Goal: Obtain resource: Obtain resource

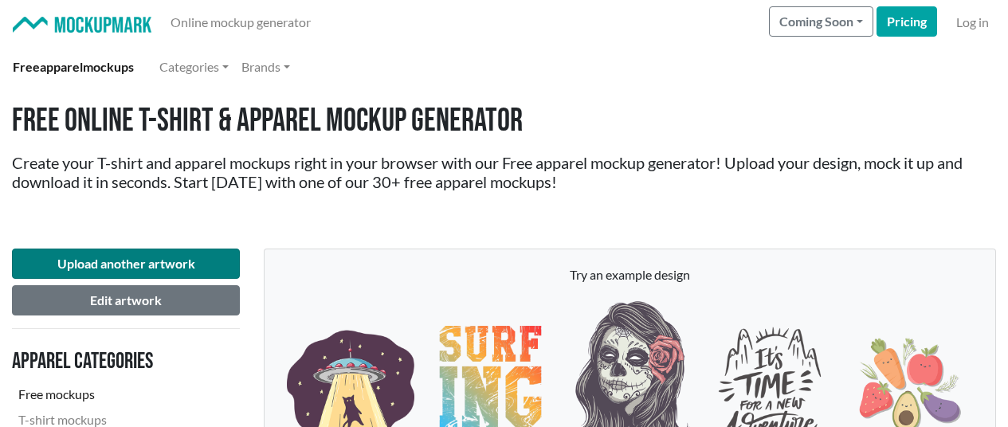
scroll to position [1036, 0]
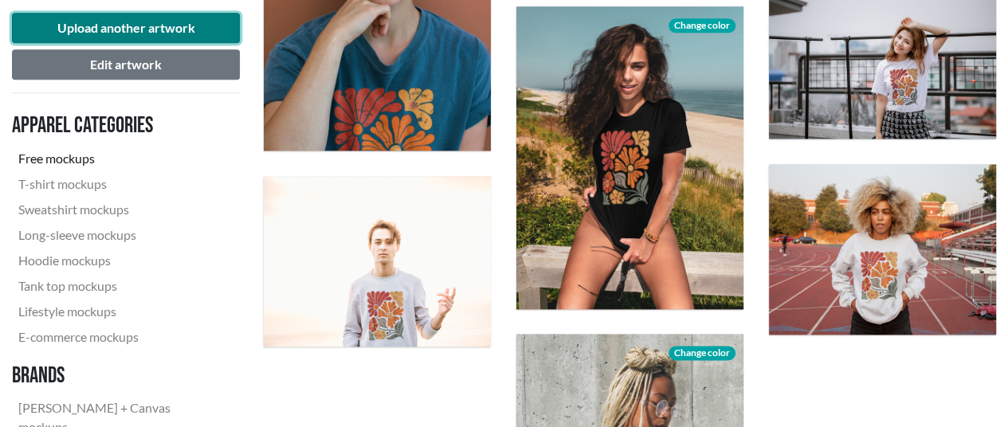
click at [104, 26] on button "Upload another artwork" at bounding box center [126, 28] width 228 height 30
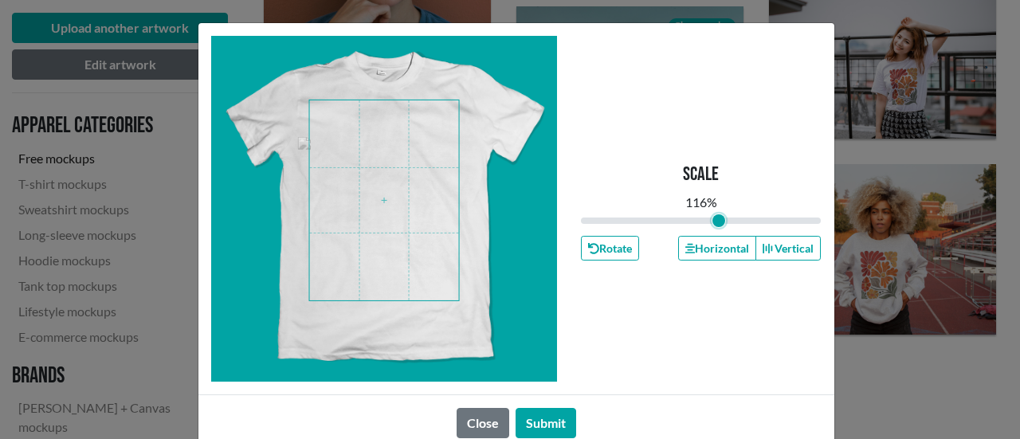
drag, startPoint x: 723, startPoint y: 221, endPoint x: 713, endPoint y: 222, distance: 10.4
click at [713, 222] on input "range" at bounding box center [701, 221] width 241 height 18
click at [610, 251] on button "Rotate" at bounding box center [610, 248] width 58 height 25
click at [392, 190] on span at bounding box center [384, 200] width 150 height 200
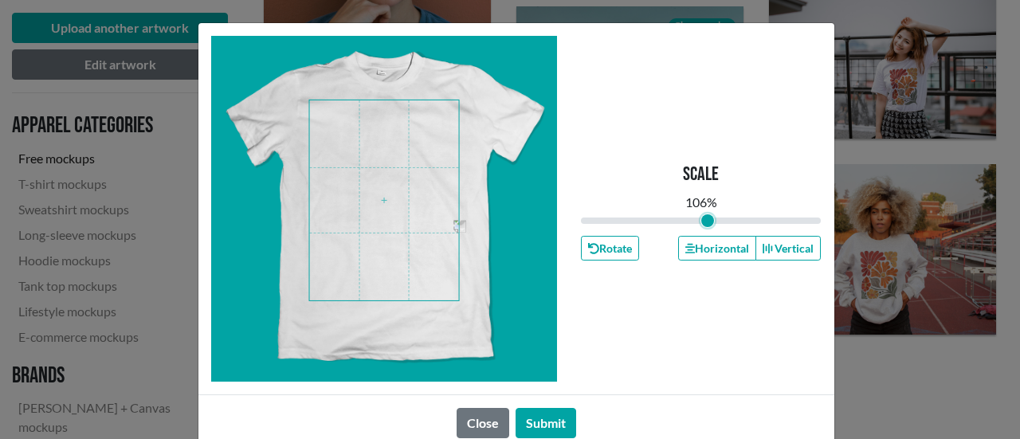
drag, startPoint x: 714, startPoint y: 218, endPoint x: 701, endPoint y: 219, distance: 12.8
type input "1.06"
click at [701, 219] on input "range" at bounding box center [701, 221] width 241 height 18
click at [378, 185] on span at bounding box center [384, 200] width 150 height 200
click at [555, 420] on button "Submit" at bounding box center [546, 423] width 61 height 30
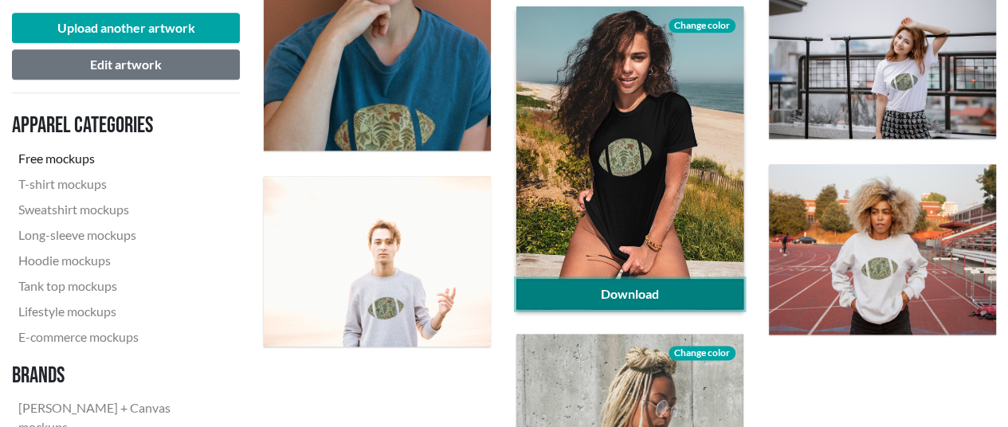
click at [615, 291] on link "Download" at bounding box center [629, 294] width 227 height 30
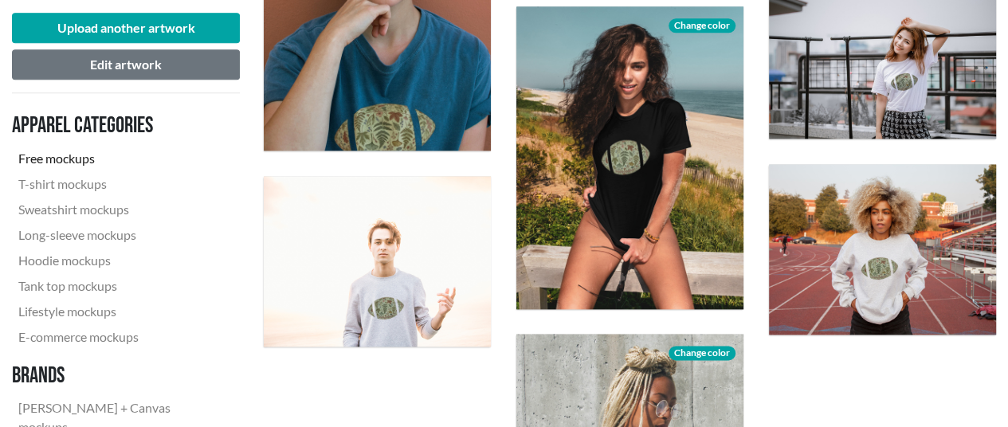
click at [922, 360] on div "Generating preview... Generating preview... Generating preview... Download Chan…" at bounding box center [630, 59] width 758 height 1180
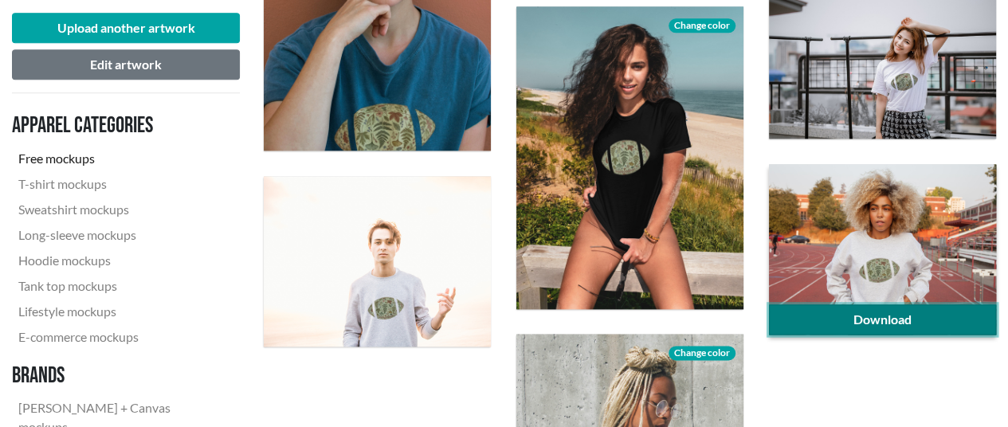
click at [913, 319] on link "Download" at bounding box center [882, 319] width 227 height 30
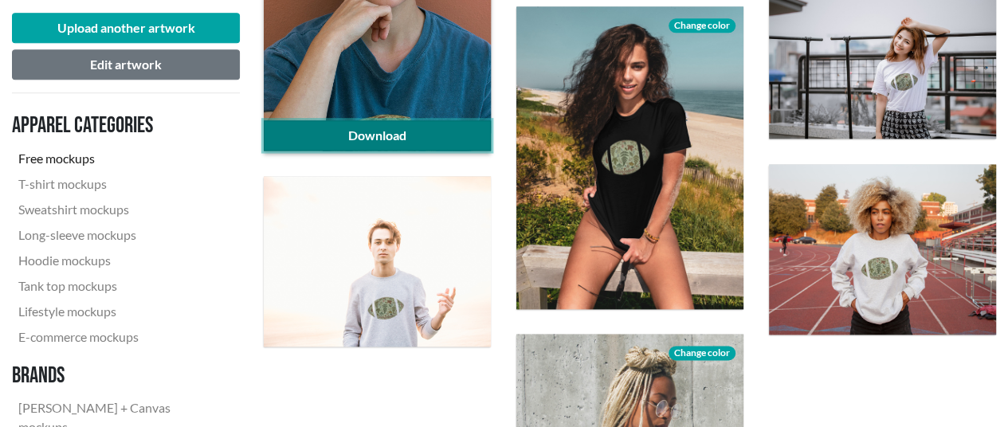
click at [411, 136] on link "Download" at bounding box center [377, 135] width 227 height 30
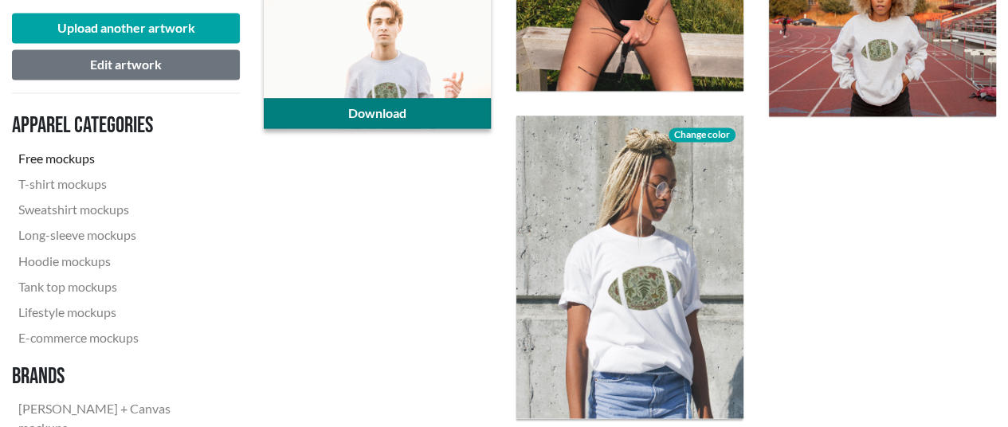
scroll to position [1355, 0]
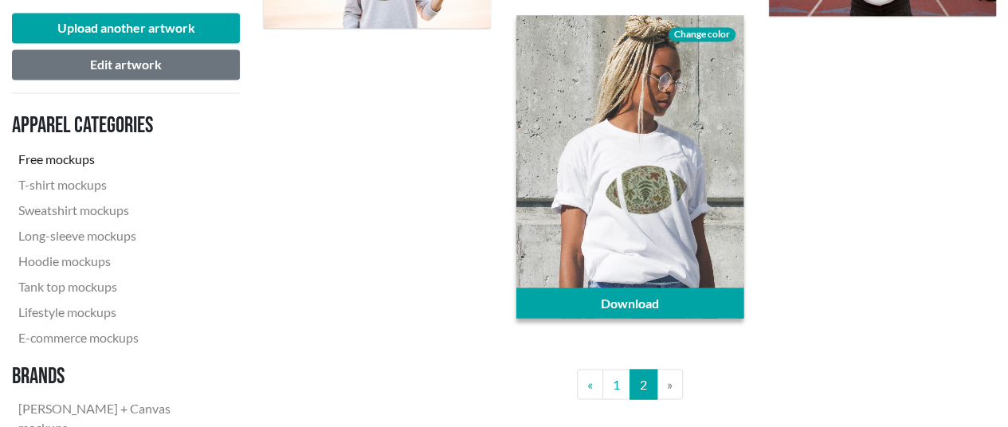
click at [697, 34] on span "Change color" at bounding box center [702, 34] width 67 height 14
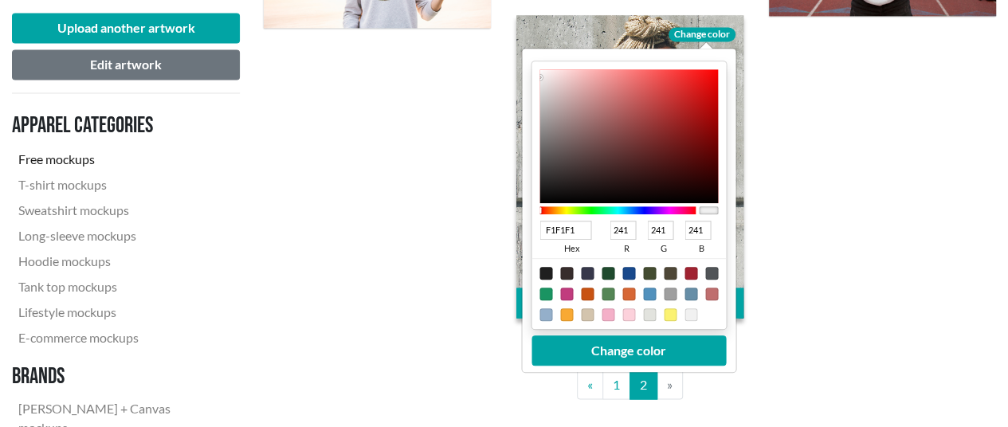
click at [587, 311] on div at bounding box center [587, 314] width 13 height 13
type input "D3C4AD"
type input "211"
type input "196"
type input "173"
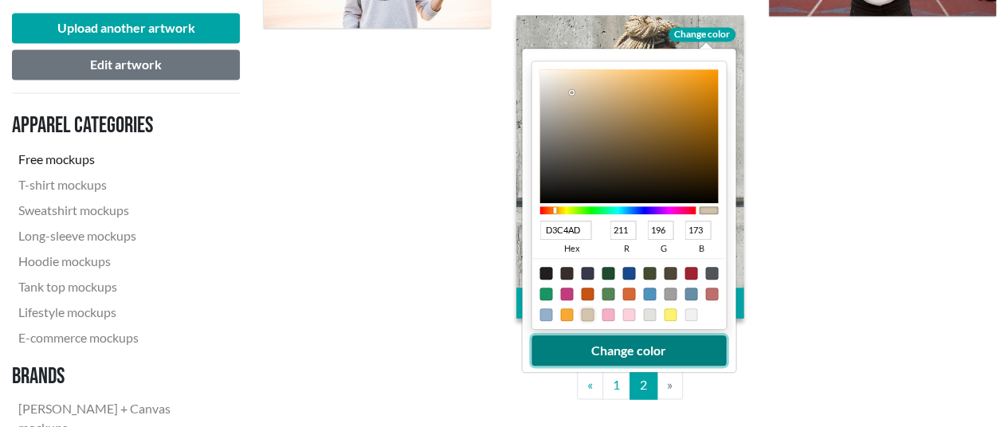
click at [647, 349] on button "Change color" at bounding box center [629, 351] width 194 height 30
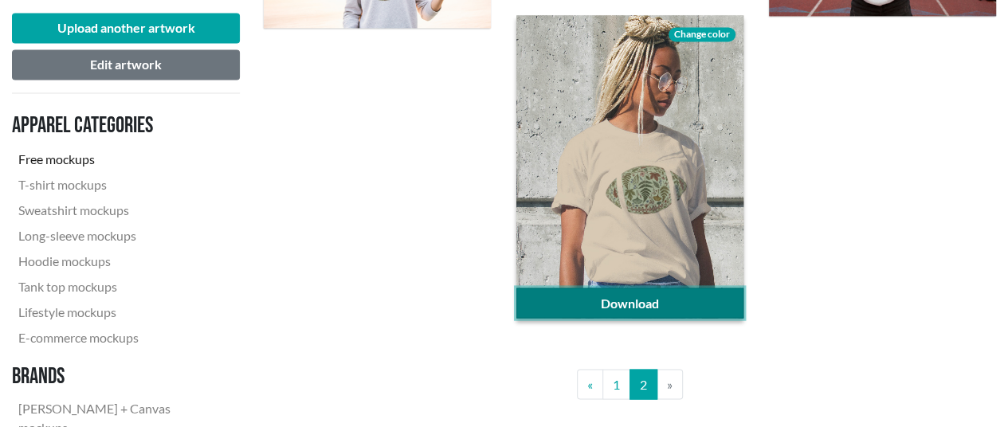
click at [666, 304] on link "Download" at bounding box center [629, 303] width 227 height 30
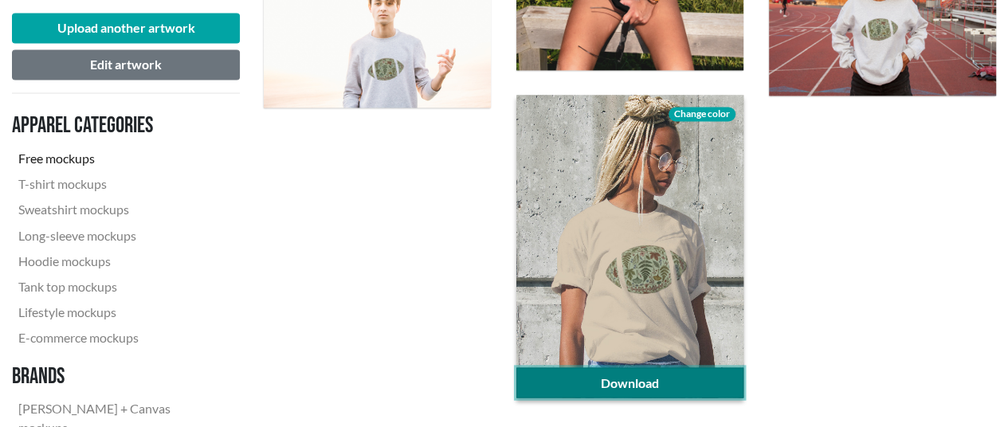
scroll to position [1594, 0]
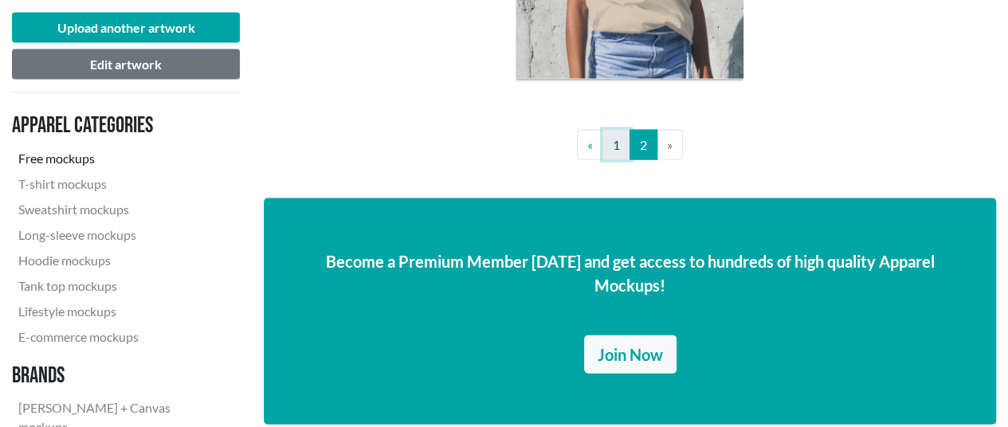
click at [612, 151] on link "1" at bounding box center [617, 145] width 28 height 30
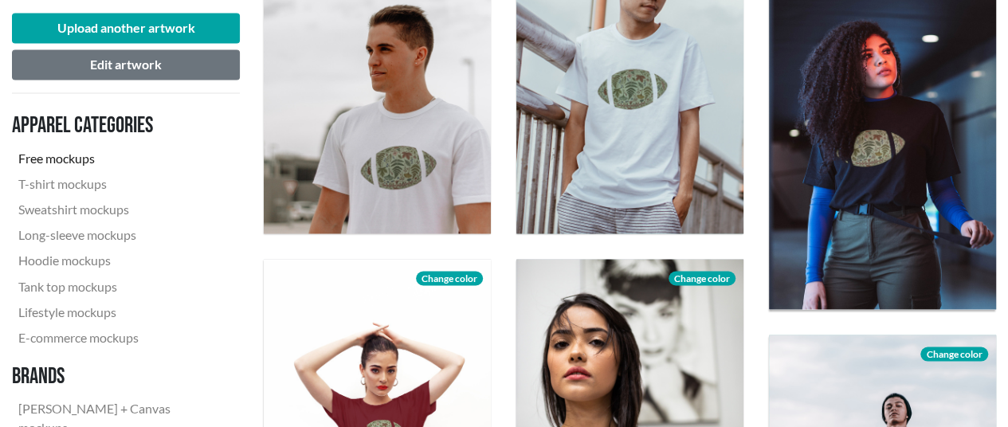
scroll to position [1275, 0]
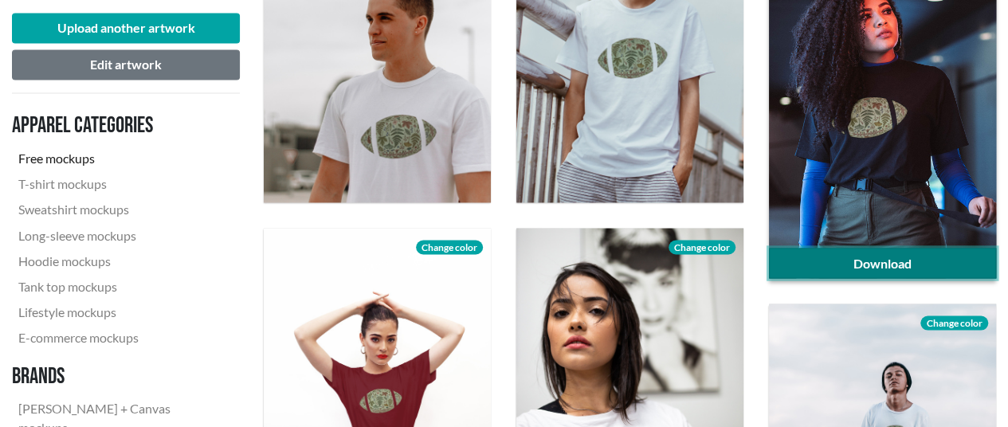
click at [866, 261] on link "Download" at bounding box center [882, 263] width 227 height 30
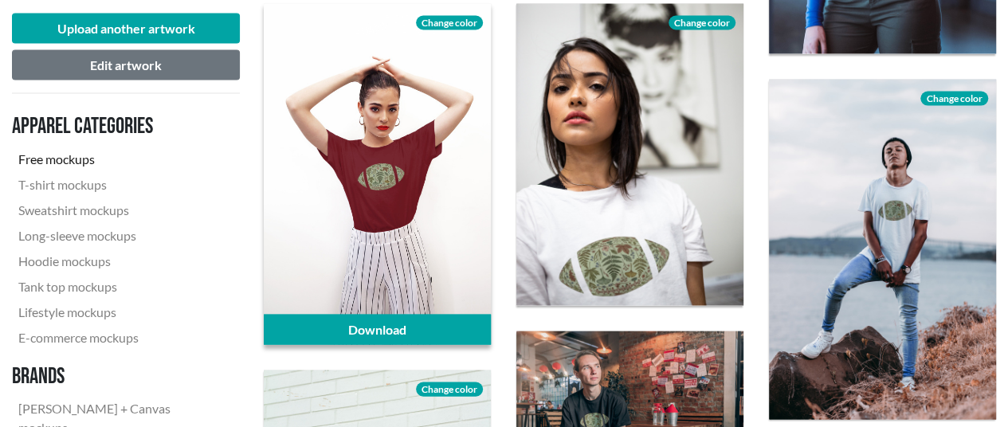
scroll to position [1514, 0]
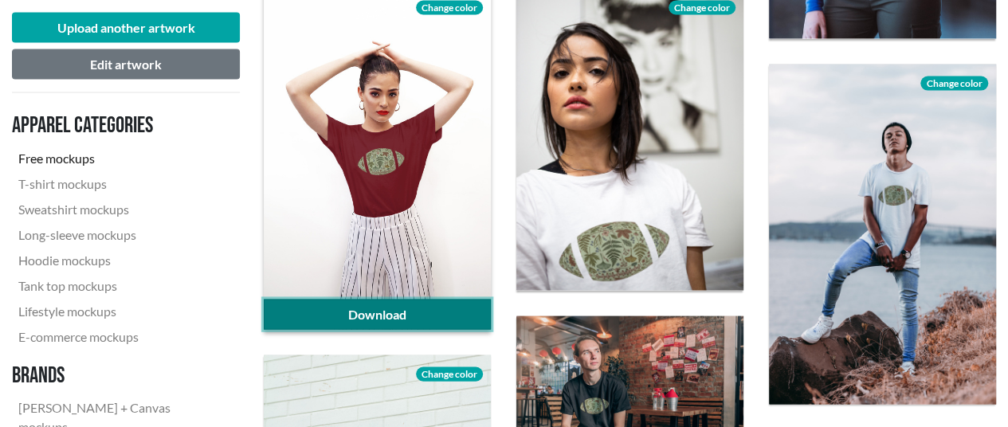
click at [413, 308] on link "Download" at bounding box center [377, 315] width 227 height 30
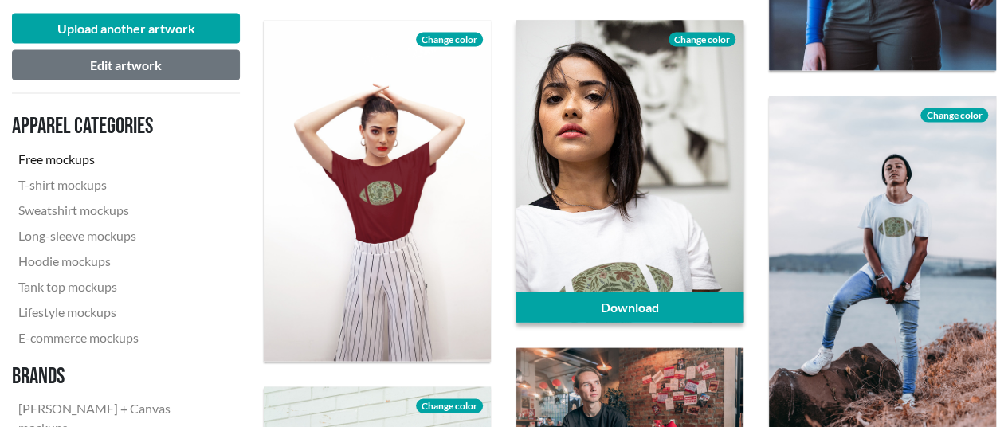
scroll to position [1435, 0]
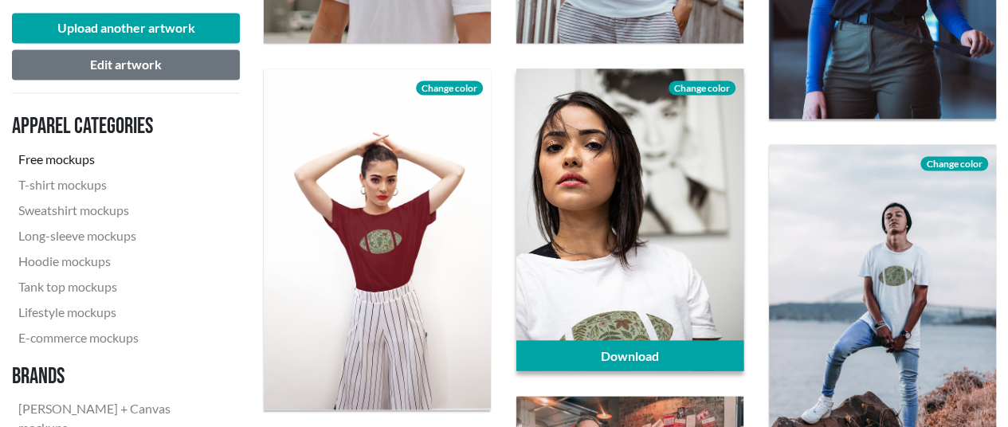
click at [710, 84] on span "Change color" at bounding box center [702, 88] width 67 height 14
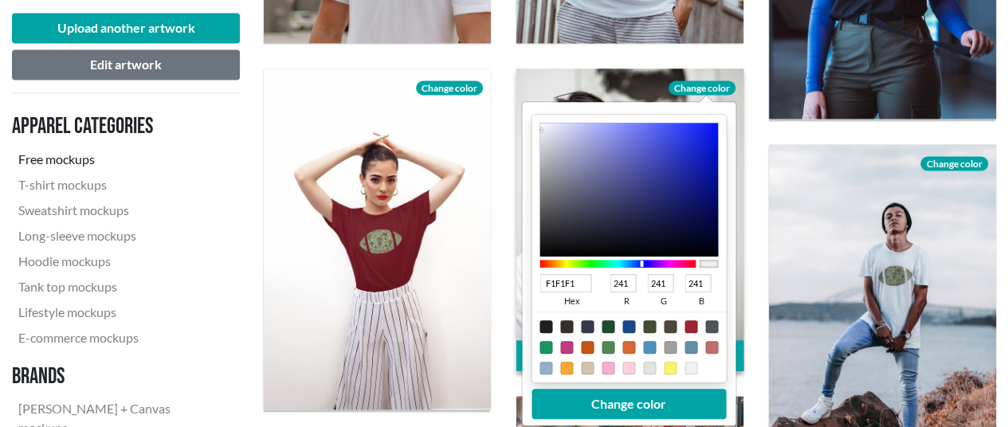
click at [641, 261] on div at bounding box center [618, 263] width 156 height 8
type input "0A0D33"
type input "10"
type input "13"
type input "51"
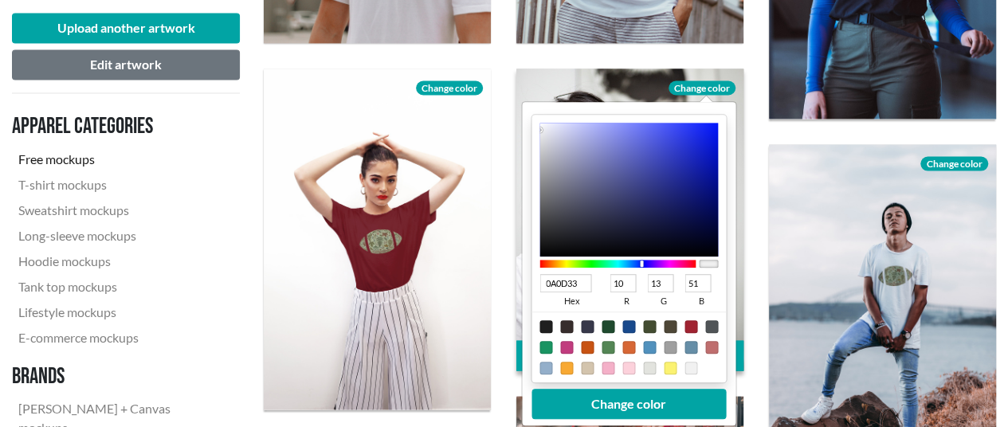
click at [681, 229] on div at bounding box center [629, 189] width 179 height 134
type input "07081D"
type input "7"
type input "8"
type input "29"
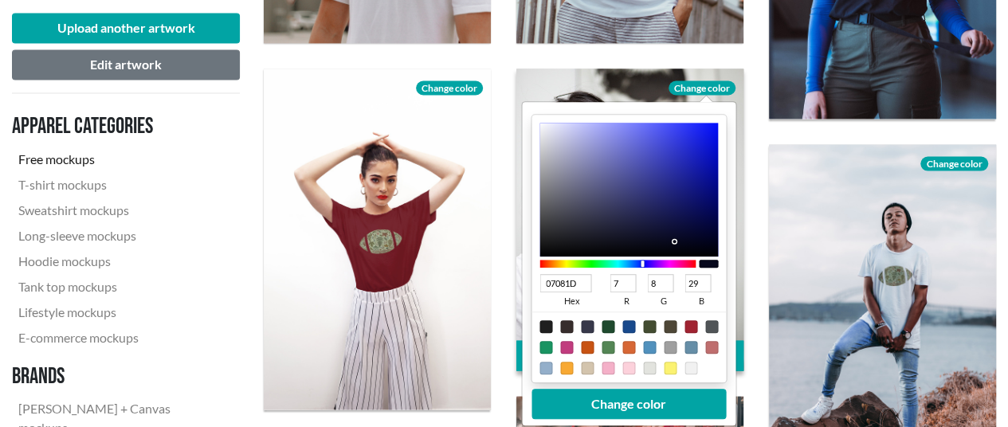
click at [677, 240] on div at bounding box center [629, 189] width 179 height 134
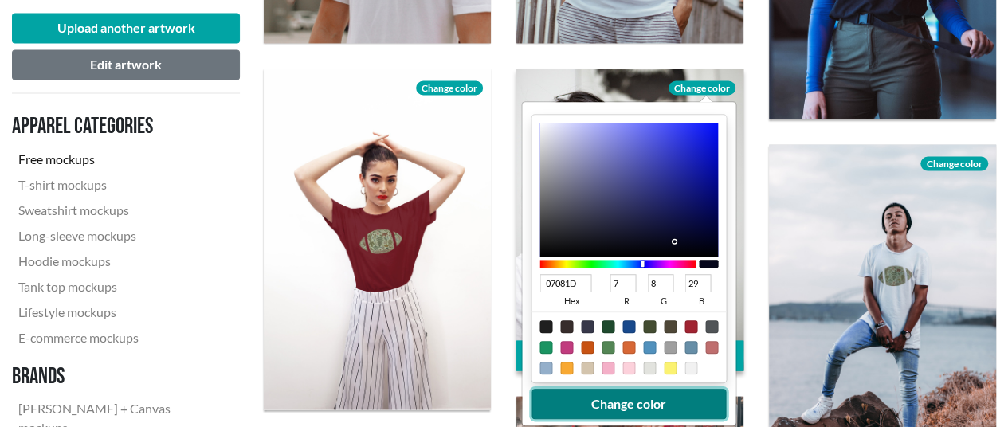
click at [666, 399] on button "Change color" at bounding box center [629, 403] width 194 height 30
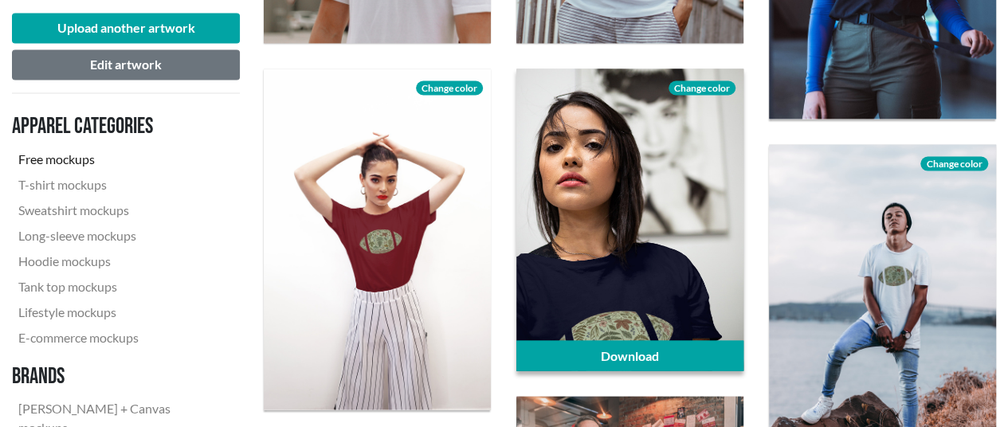
click at [709, 77] on div "Change color" at bounding box center [702, 86] width 83 height 35
click at [706, 84] on span "Change color" at bounding box center [702, 88] width 67 height 14
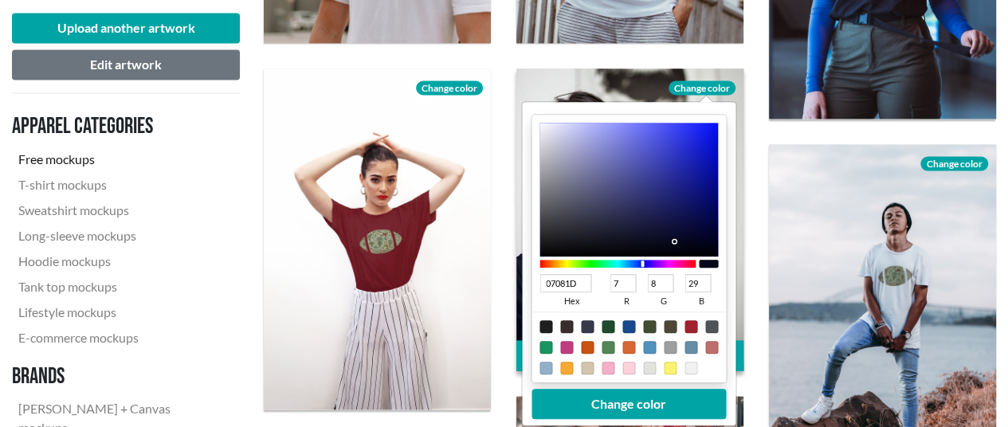
type input "0E103A"
type input "14"
type input "16"
type input "58"
click at [674, 225] on div at bounding box center [629, 189] width 179 height 134
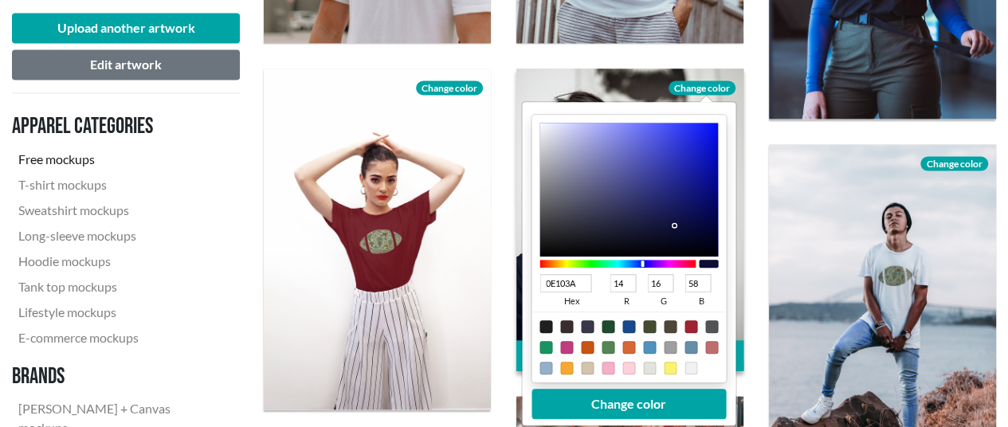
type input "0B0C2D"
type input "11"
type input "12"
type input "45"
click at [674, 232] on div at bounding box center [629, 189] width 179 height 134
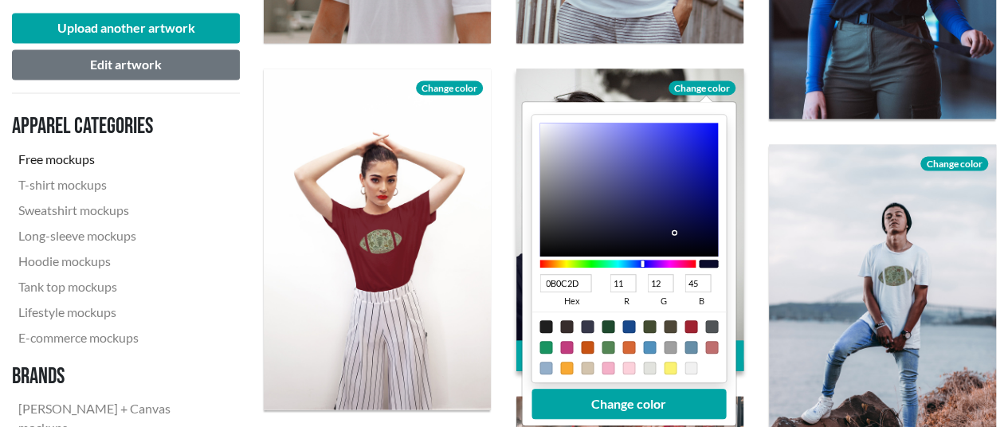
type input "0F103C"
type input "15"
type input "16"
type input "60"
type input "0E0F3C"
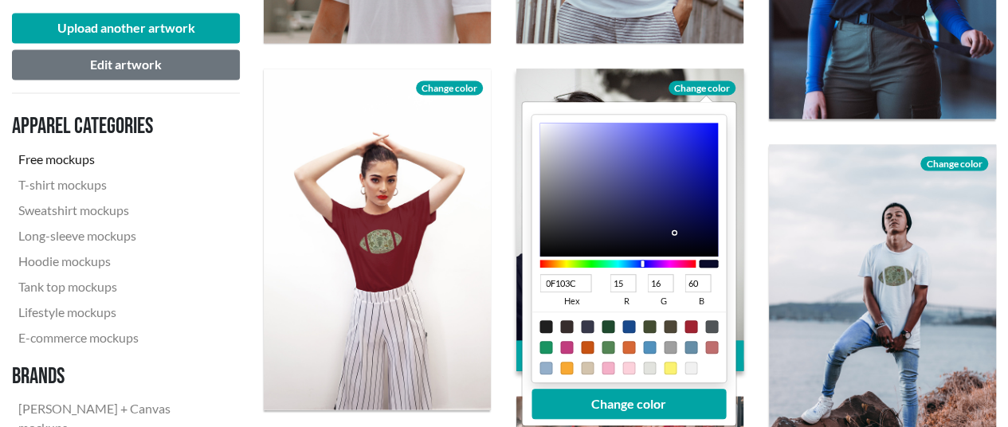
type input "14"
type input "15"
click at [674, 224] on div at bounding box center [629, 189] width 179 height 134
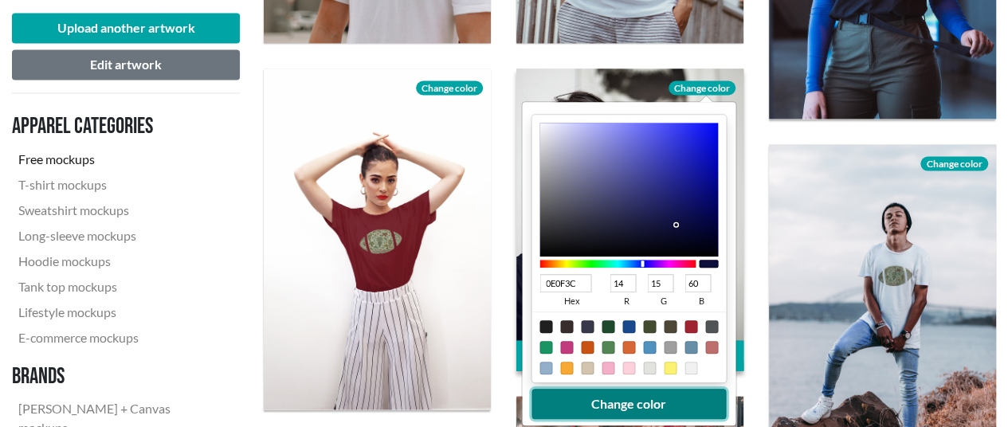
click at [663, 398] on button "Change color" at bounding box center [629, 403] width 194 height 30
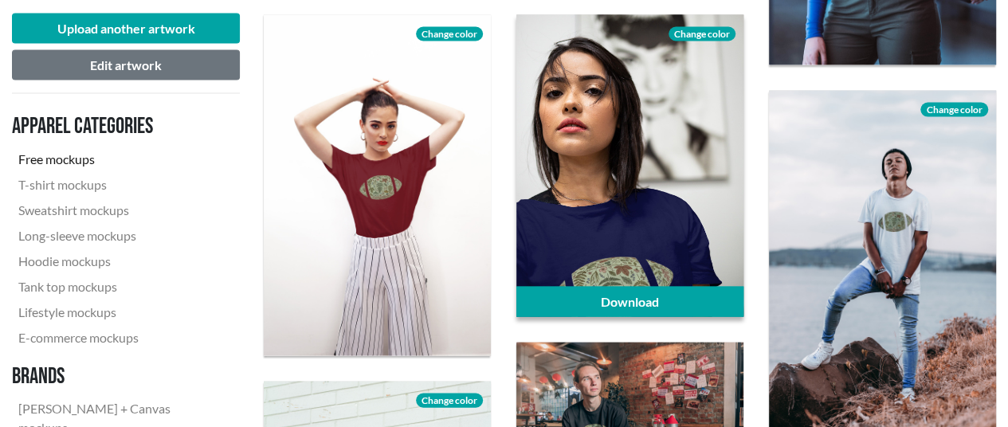
scroll to position [1514, 0]
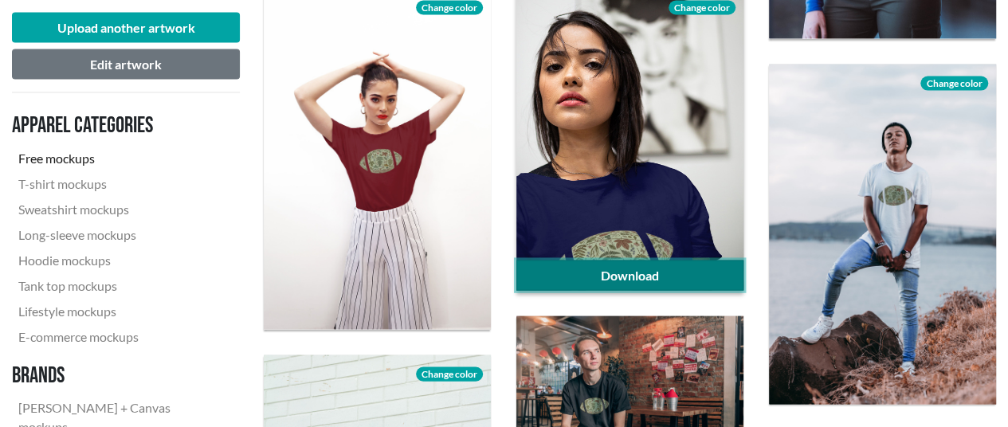
click at [636, 273] on link "Download" at bounding box center [629, 276] width 227 height 30
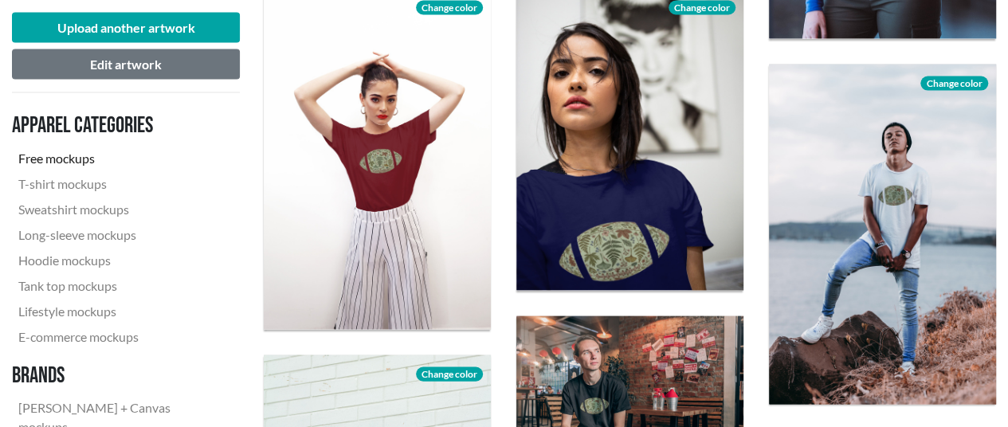
click at [240, 235] on div "Upload another artwork Edit artwork Apparel categories Free mockups T-shirt moc…" at bounding box center [126, 383] width 252 height 3323
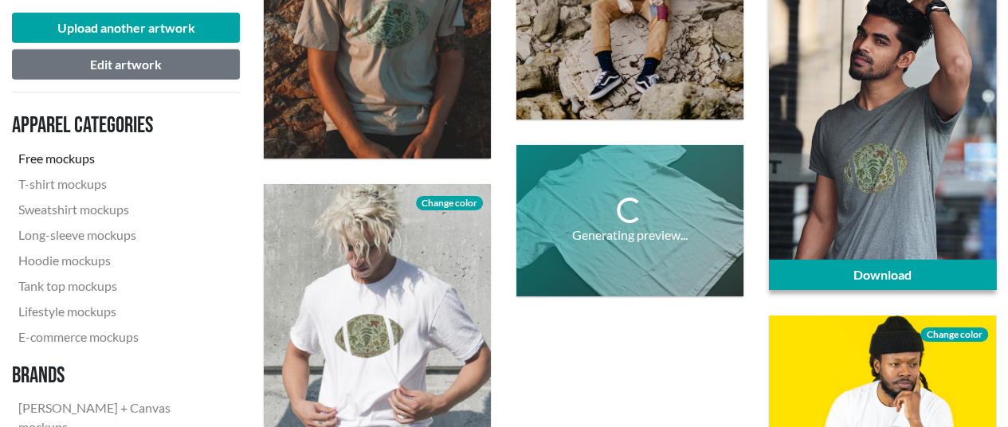
scroll to position [2630, 0]
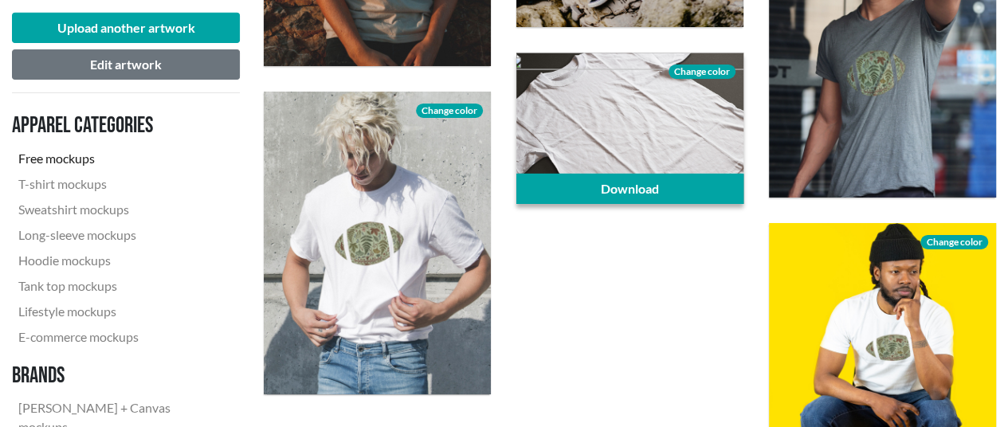
click at [691, 71] on span "Change color" at bounding box center [702, 72] width 67 height 14
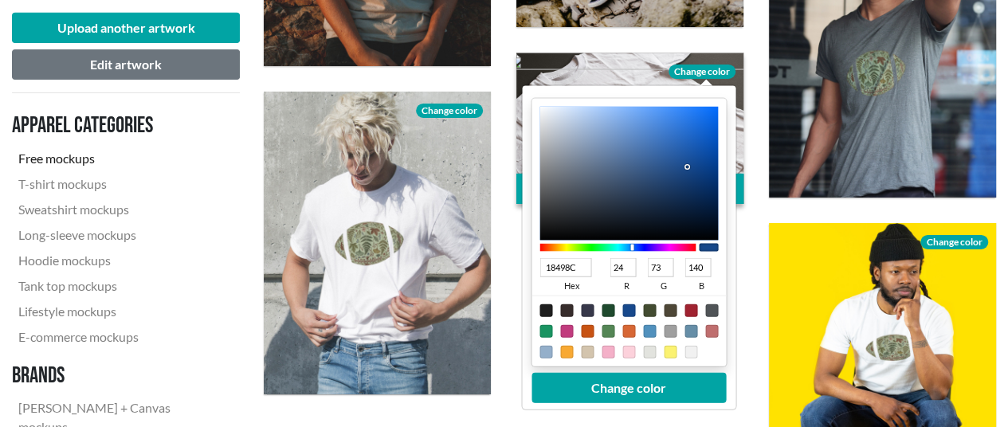
click at [542, 310] on div at bounding box center [546, 310] width 13 height 13
type input "1F1F1F"
type input "31"
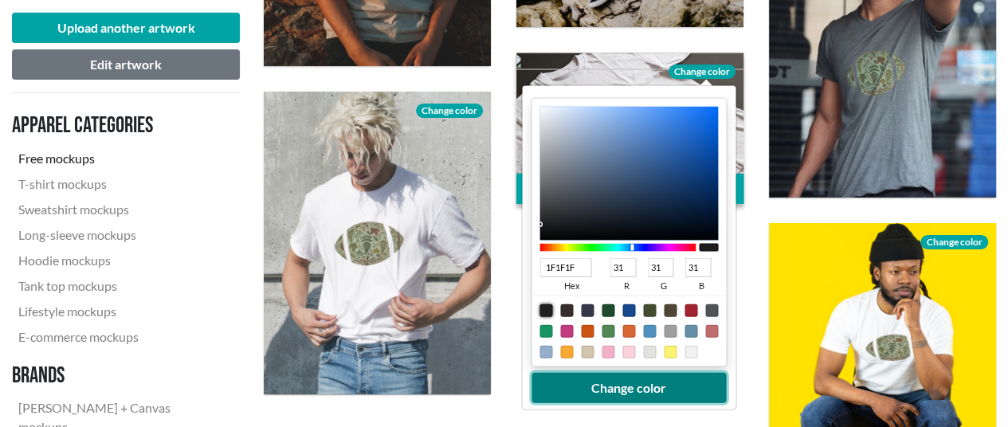
click at [583, 386] on button "Change color" at bounding box center [629, 388] width 194 height 30
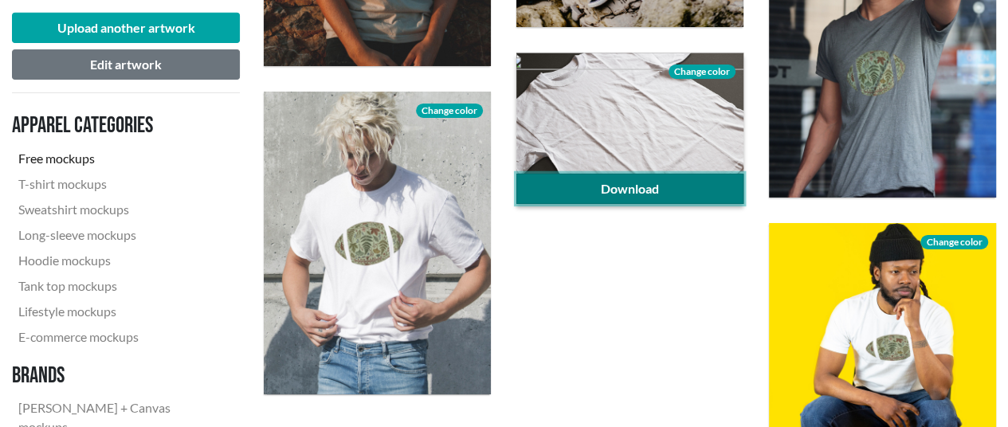
click at [634, 187] on link "Download" at bounding box center [629, 189] width 227 height 30
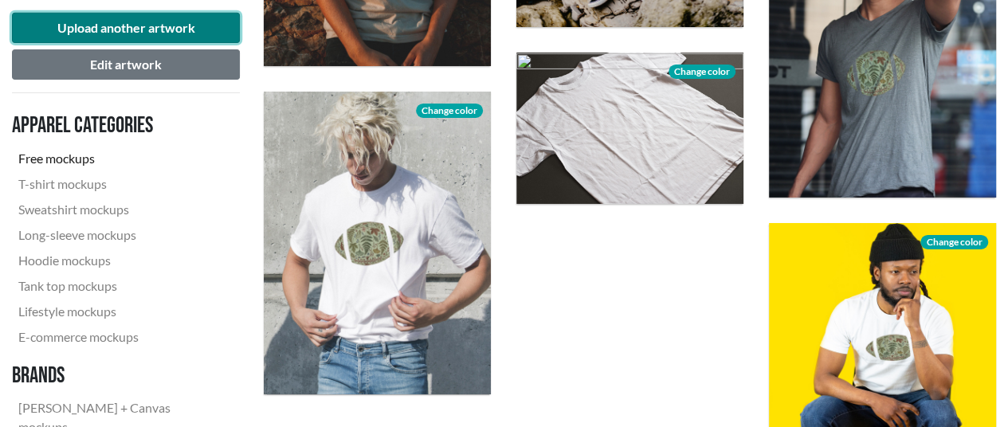
click at [74, 28] on button "Upload another artwork" at bounding box center [126, 28] width 228 height 30
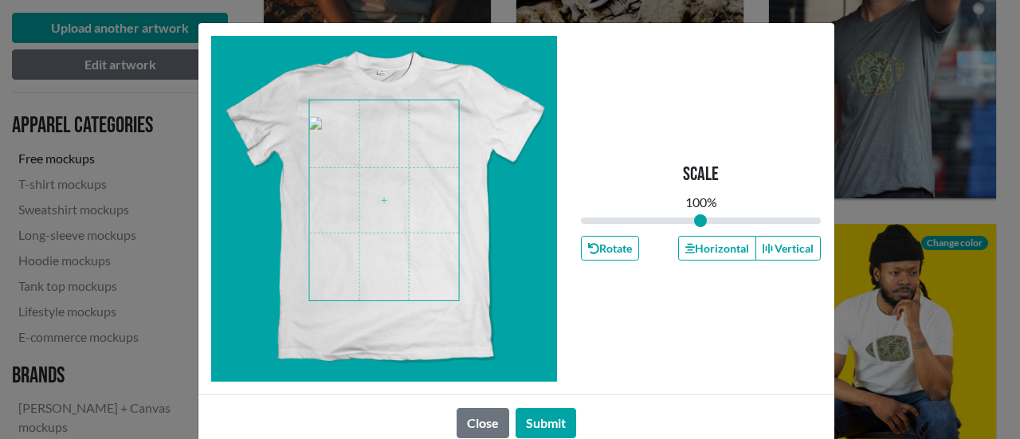
click at [373, 187] on span at bounding box center [384, 200] width 150 height 200
click at [544, 418] on button "Submit" at bounding box center [546, 423] width 61 height 30
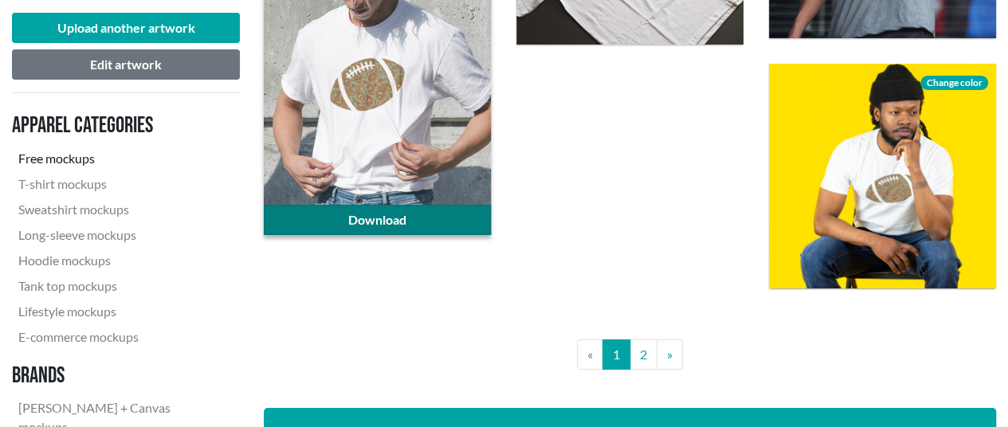
scroll to position [2710, 0]
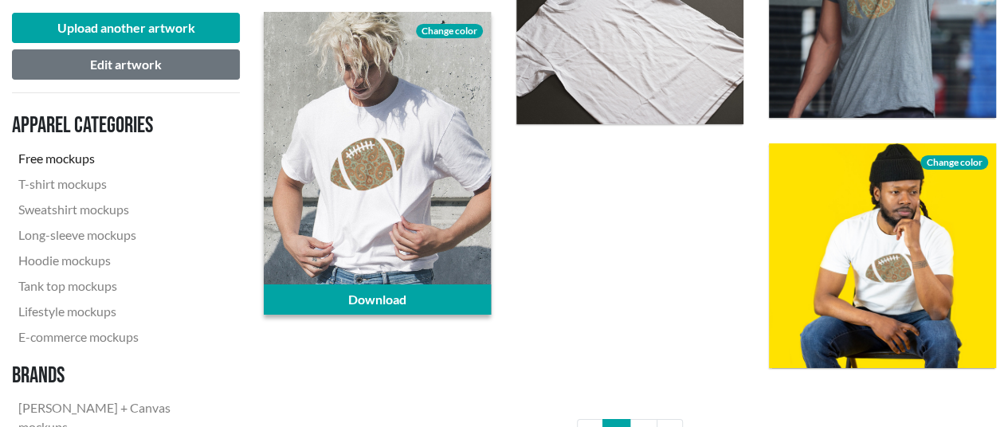
click at [425, 26] on span "Change color" at bounding box center [449, 31] width 67 height 14
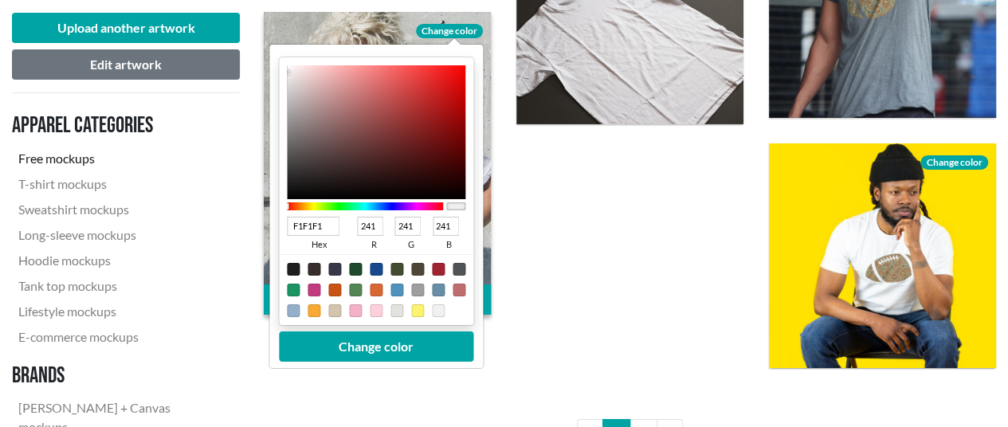
click at [386, 205] on div at bounding box center [365, 206] width 156 height 8
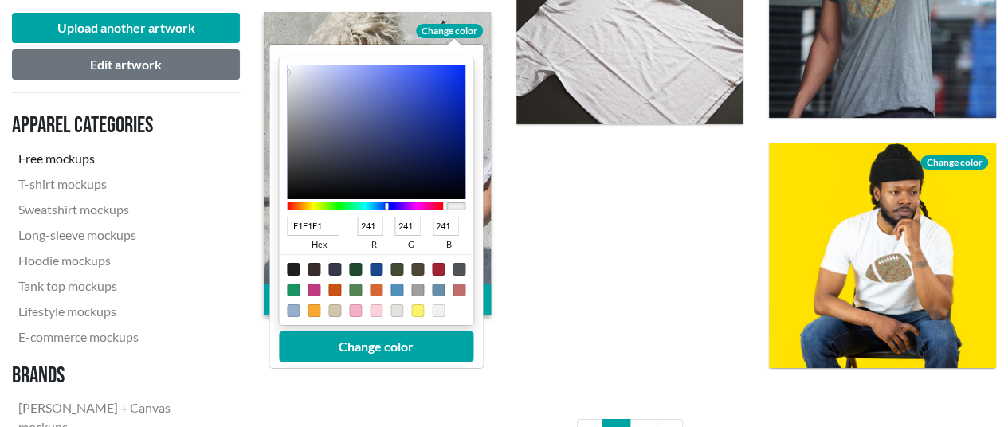
type input "061146"
type input "6"
type input "17"
type input "70"
click at [450, 162] on div at bounding box center [376, 132] width 179 height 134
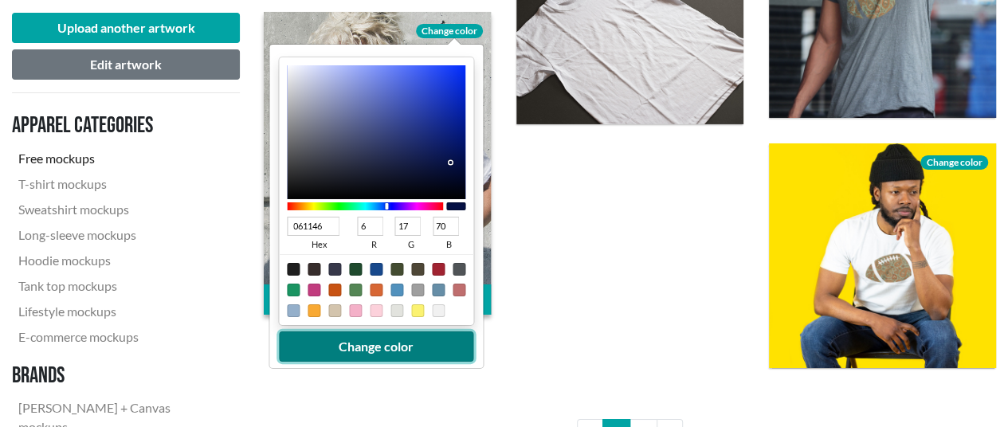
click at [413, 351] on button "Change color" at bounding box center [376, 347] width 194 height 30
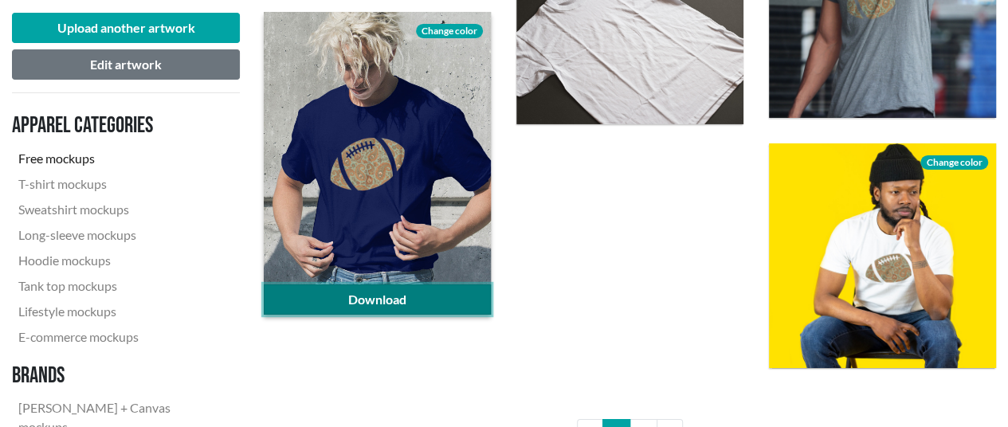
click at [422, 297] on link "Download" at bounding box center [377, 300] width 227 height 30
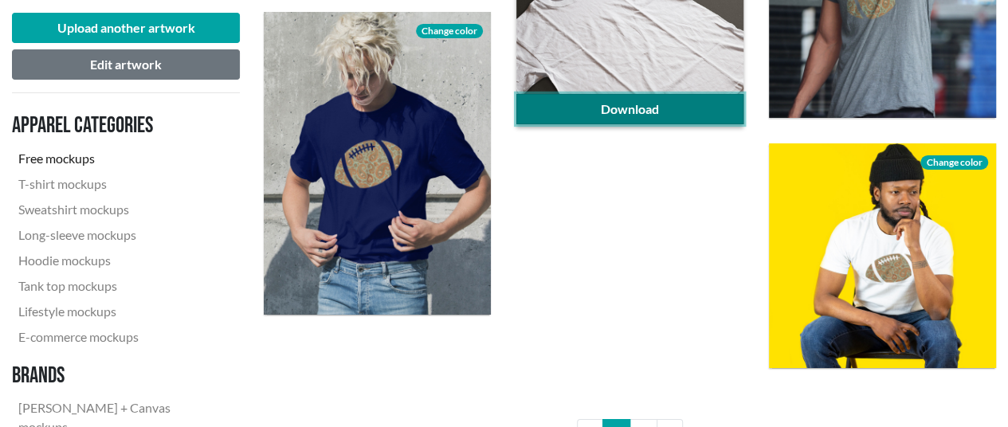
click at [601, 108] on link "Download" at bounding box center [629, 109] width 227 height 30
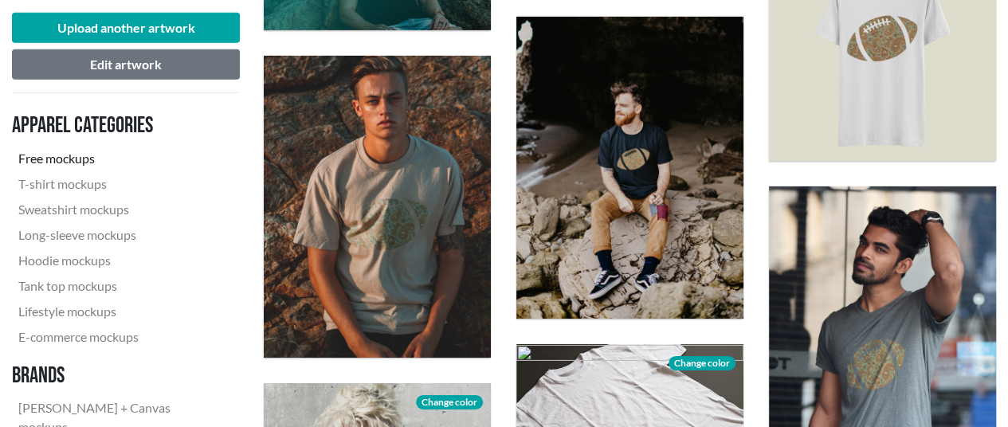
scroll to position [2311, 0]
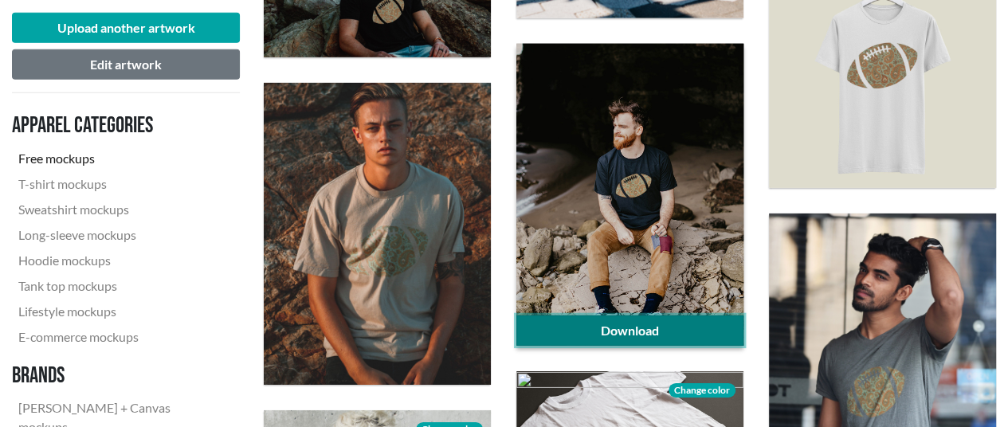
click at [638, 328] on link "Download" at bounding box center [629, 331] width 227 height 30
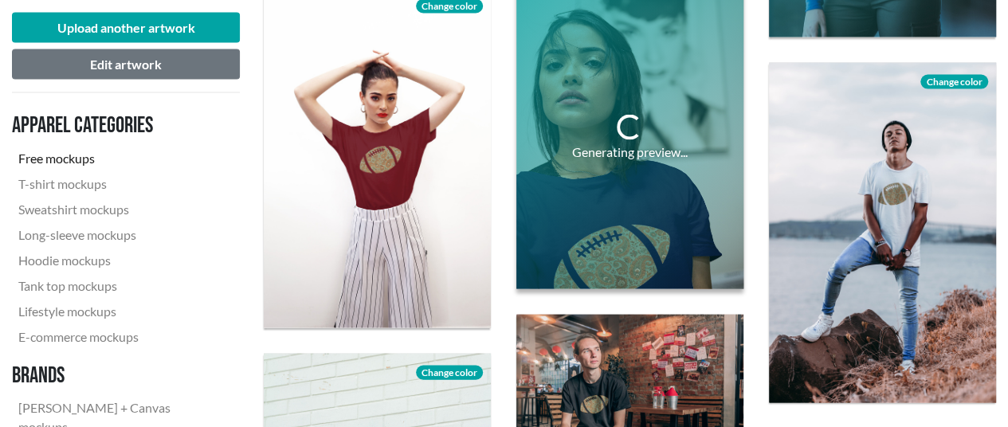
scroll to position [1514, 0]
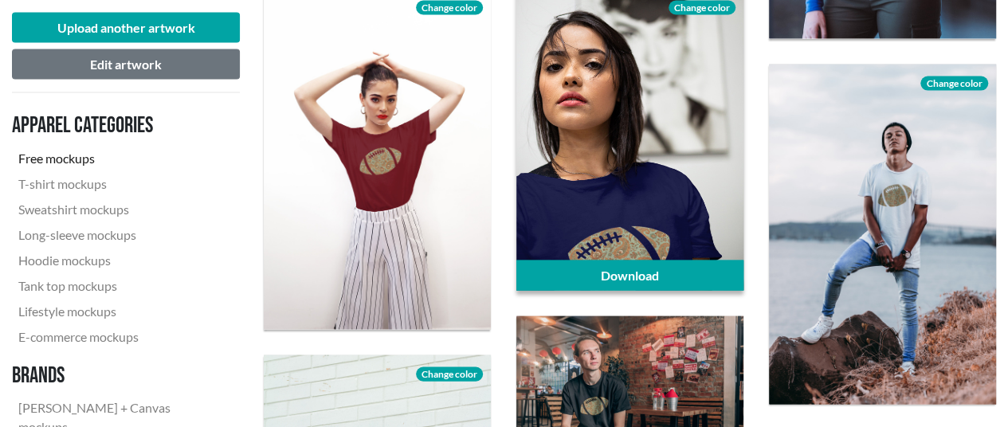
click at [243, 125] on div "Upload another artwork Edit artwork Apparel categories Free mockups T-shirt moc…" at bounding box center [126, 383] width 252 height 3323
click at [689, 7] on span "Change color" at bounding box center [702, 8] width 67 height 14
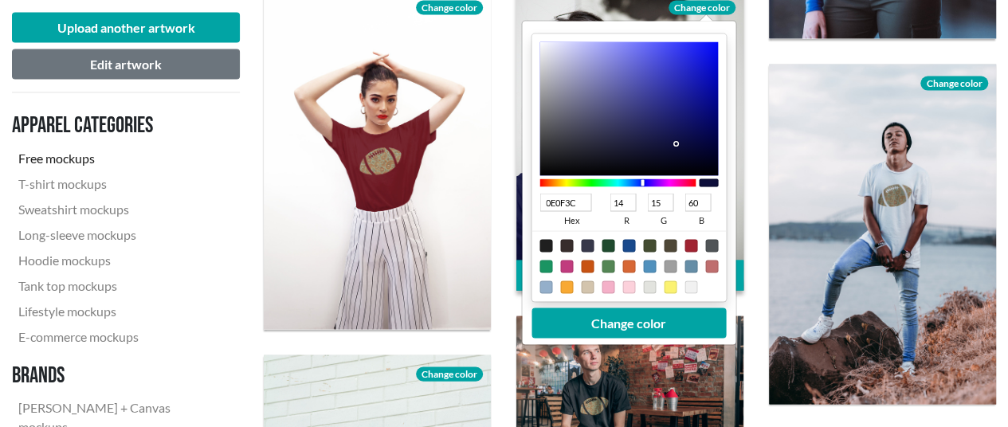
click at [711, 242] on div at bounding box center [711, 246] width 13 height 13
type input "505457"
type input "80"
type input "84"
type input "87"
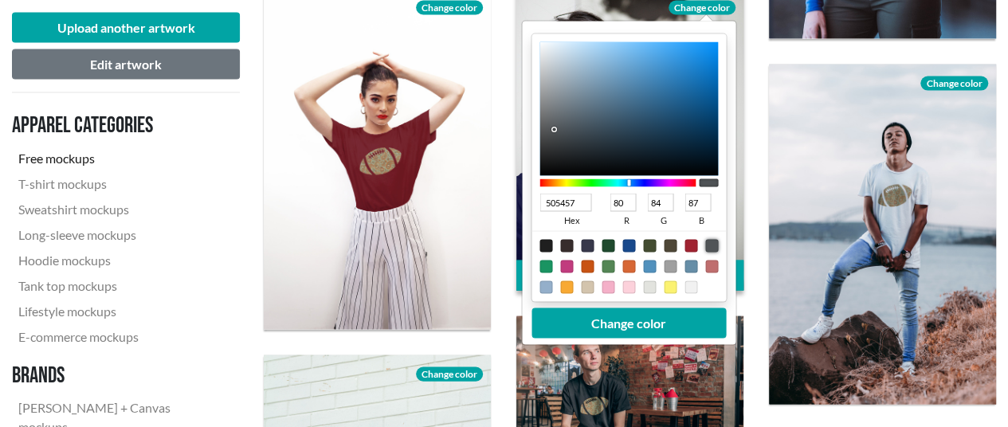
click at [609, 262] on div at bounding box center [608, 267] width 13 height 13
type input "548655"
type input "84"
type input "134"
type input "85"
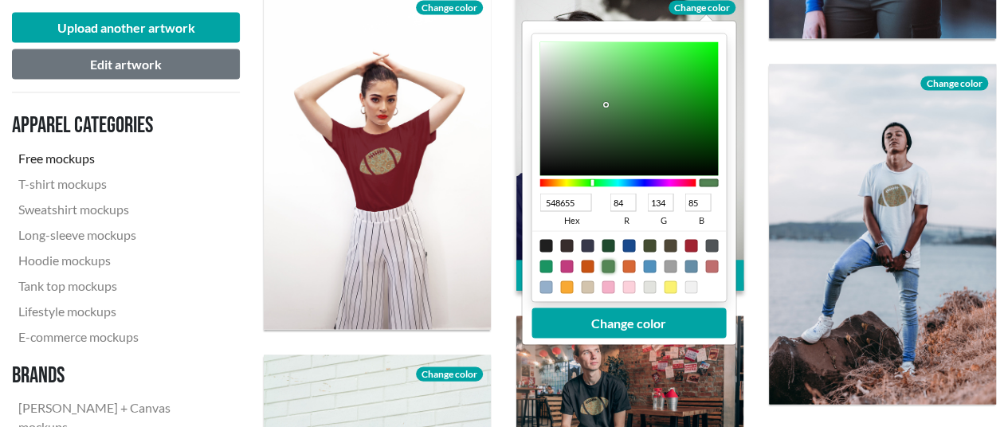
type input "174218"
type input "23"
type input "66"
type input "24"
click at [656, 140] on div at bounding box center [629, 109] width 179 height 134
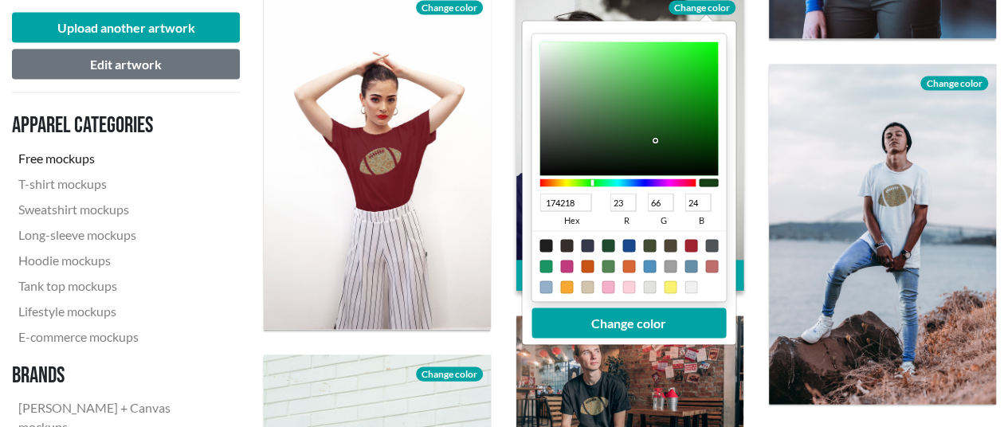
type input "0A3E0B"
type input "10"
type input "62"
type input "11"
click at [688, 143] on div at bounding box center [629, 109] width 179 height 134
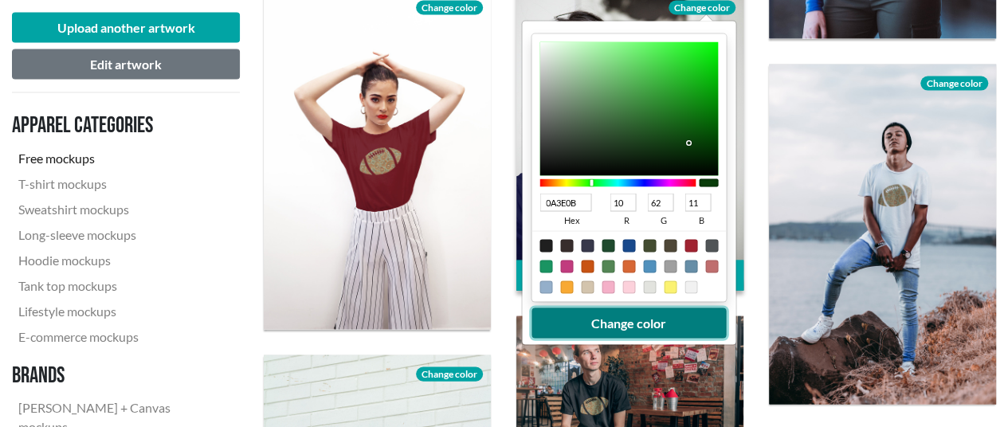
click at [665, 320] on button "Change color" at bounding box center [629, 323] width 194 height 30
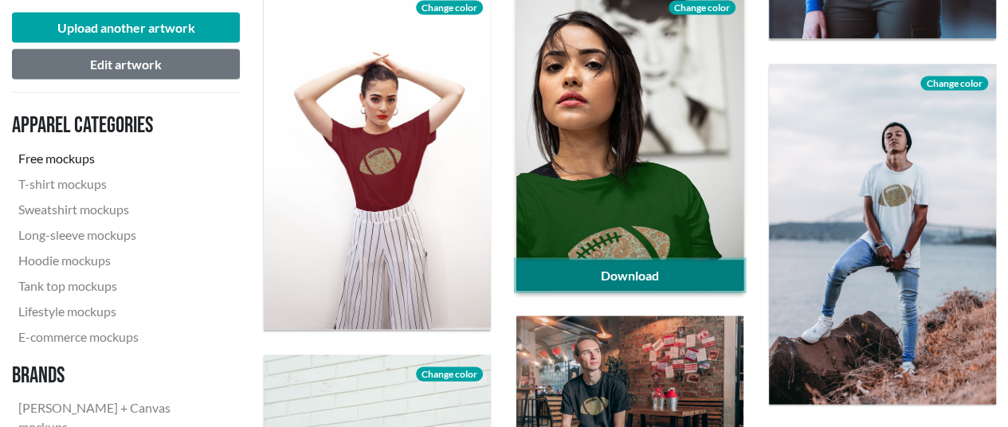
click at [636, 269] on link "Download" at bounding box center [629, 276] width 227 height 30
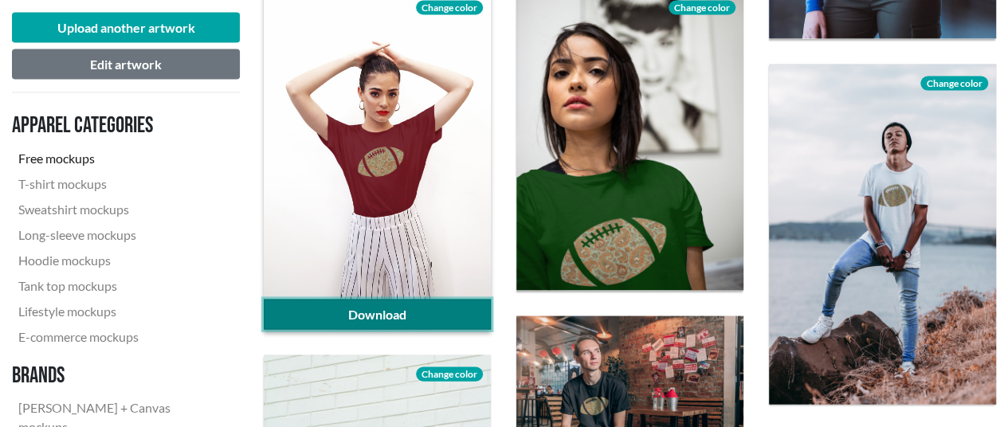
click at [426, 304] on link "Download" at bounding box center [377, 315] width 227 height 30
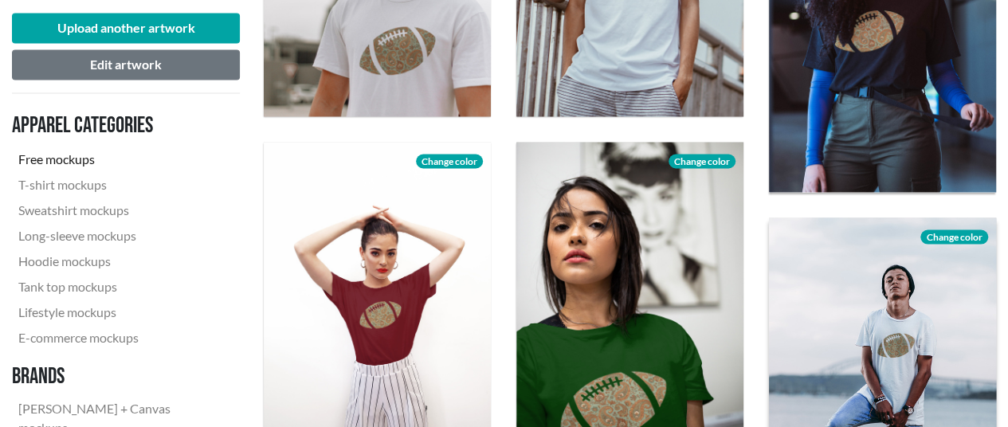
scroll to position [1355, 0]
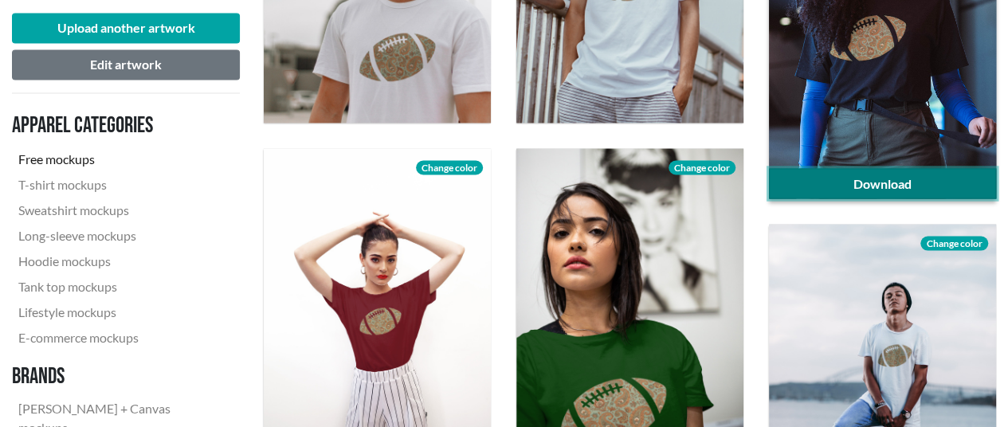
click at [841, 176] on link "Download" at bounding box center [882, 183] width 227 height 30
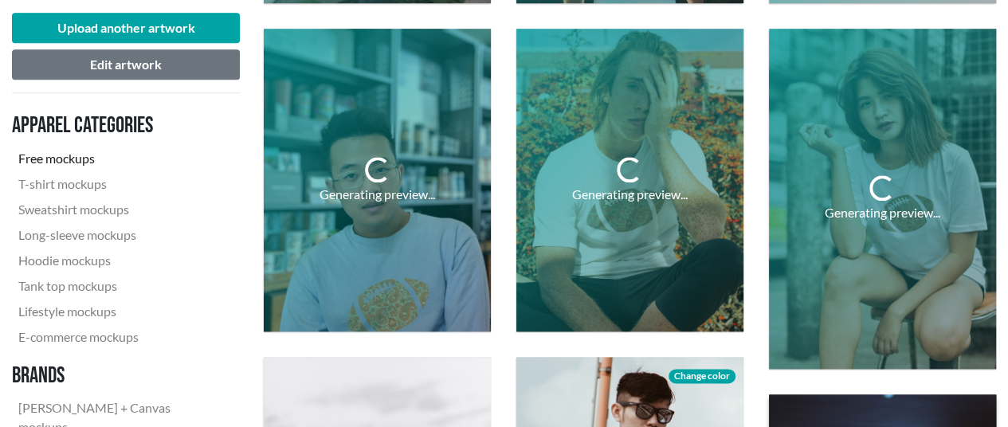
scroll to position [797, 0]
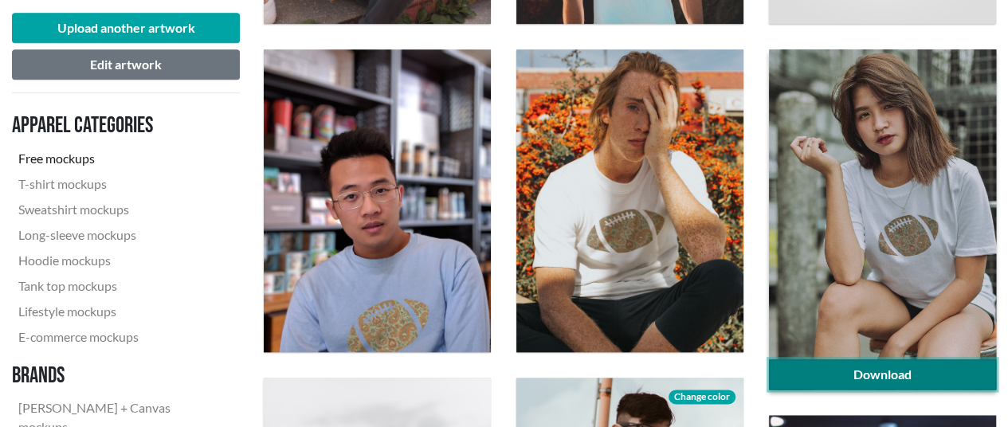
click at [842, 374] on link "Download" at bounding box center [882, 374] width 227 height 30
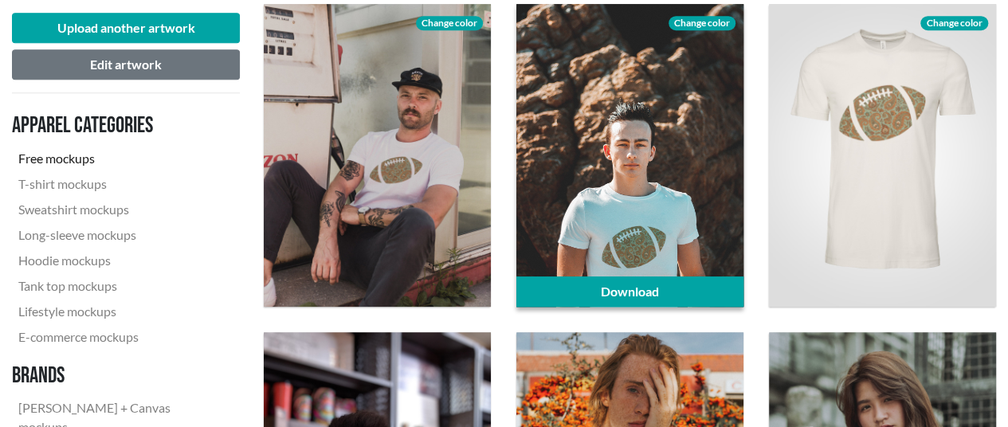
scroll to position [478, 0]
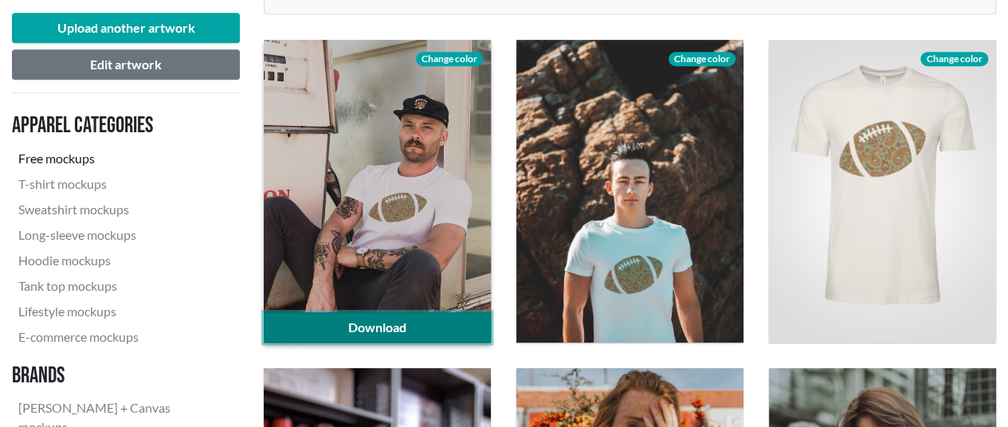
click at [453, 319] on link "Download" at bounding box center [377, 327] width 227 height 30
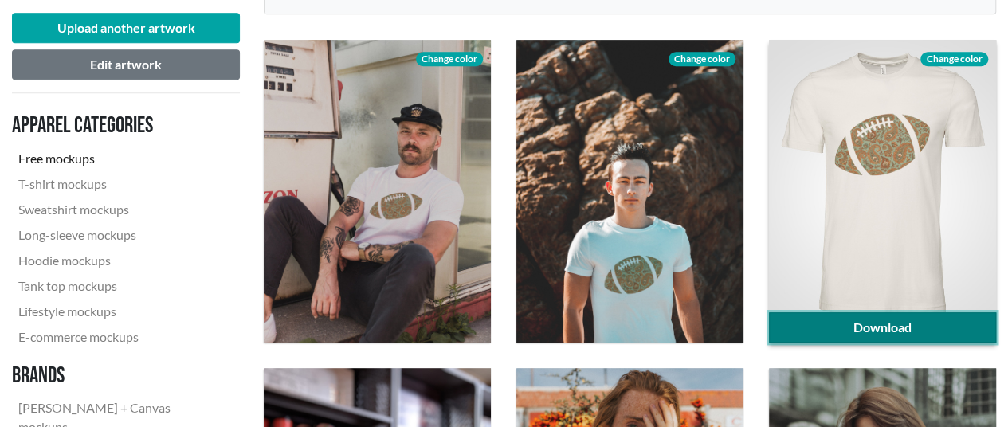
click at [874, 324] on link "Download" at bounding box center [882, 327] width 227 height 30
